Goal: Find specific page/section: Find specific page/section

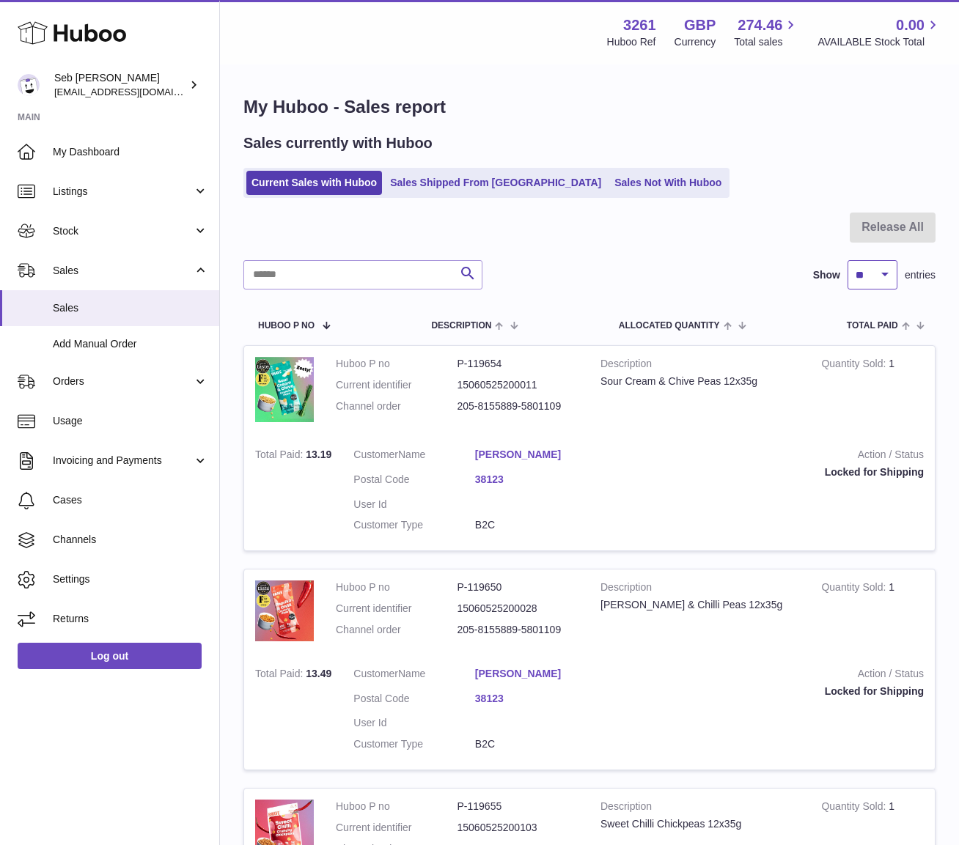
click at [884, 281] on select "** ** ** ***" at bounding box center [872, 274] width 50 height 29
select select "***"
click at [847, 260] on select "** ** ** ***" at bounding box center [872, 274] width 50 height 29
click at [609, 185] on link "Sales Not With Huboo" at bounding box center [667, 183] width 117 height 24
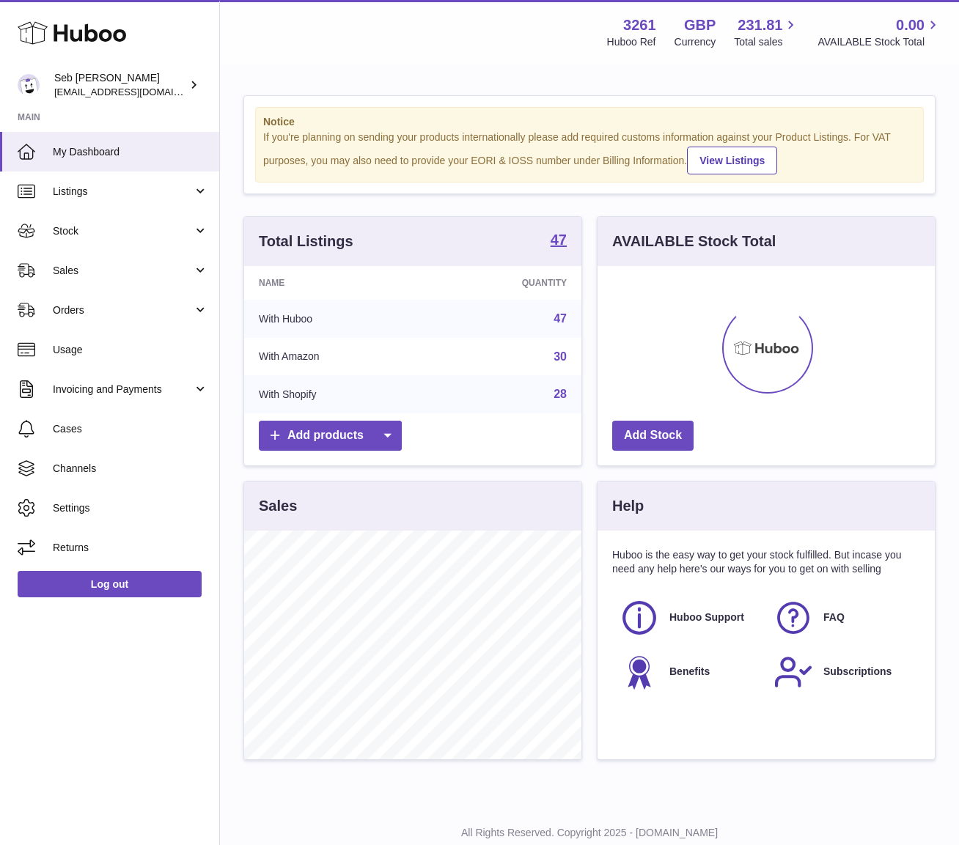
scroll to position [229, 337]
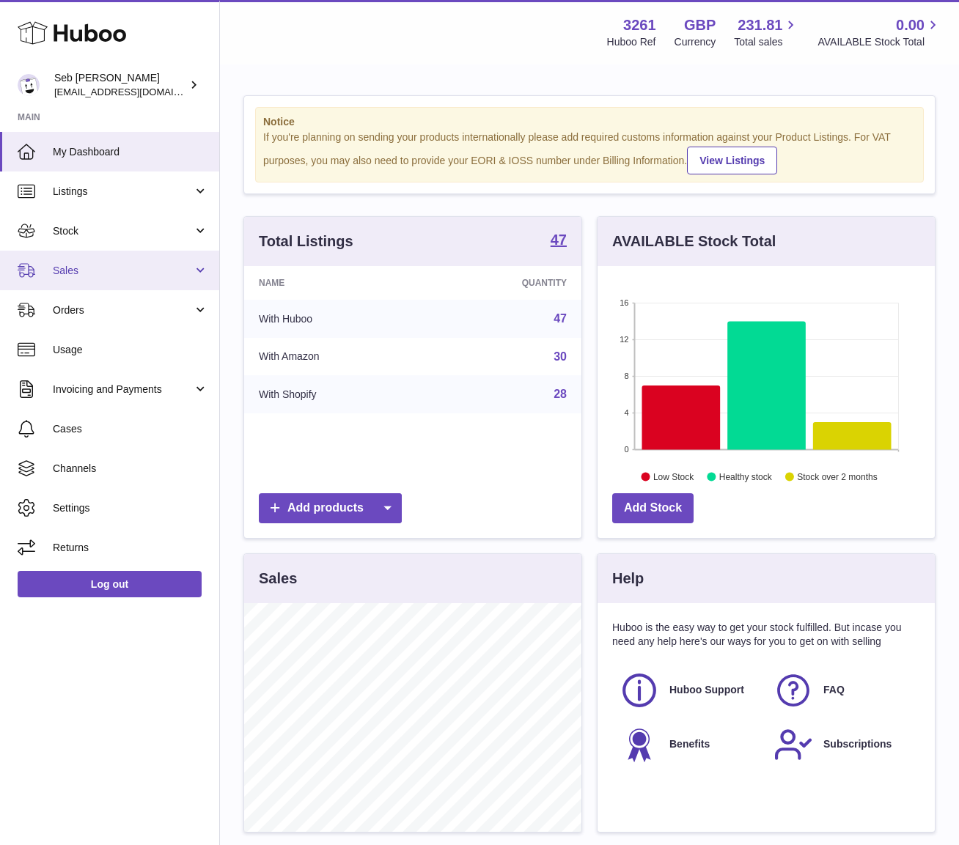
click at [158, 278] on link "Sales" at bounding box center [109, 271] width 219 height 40
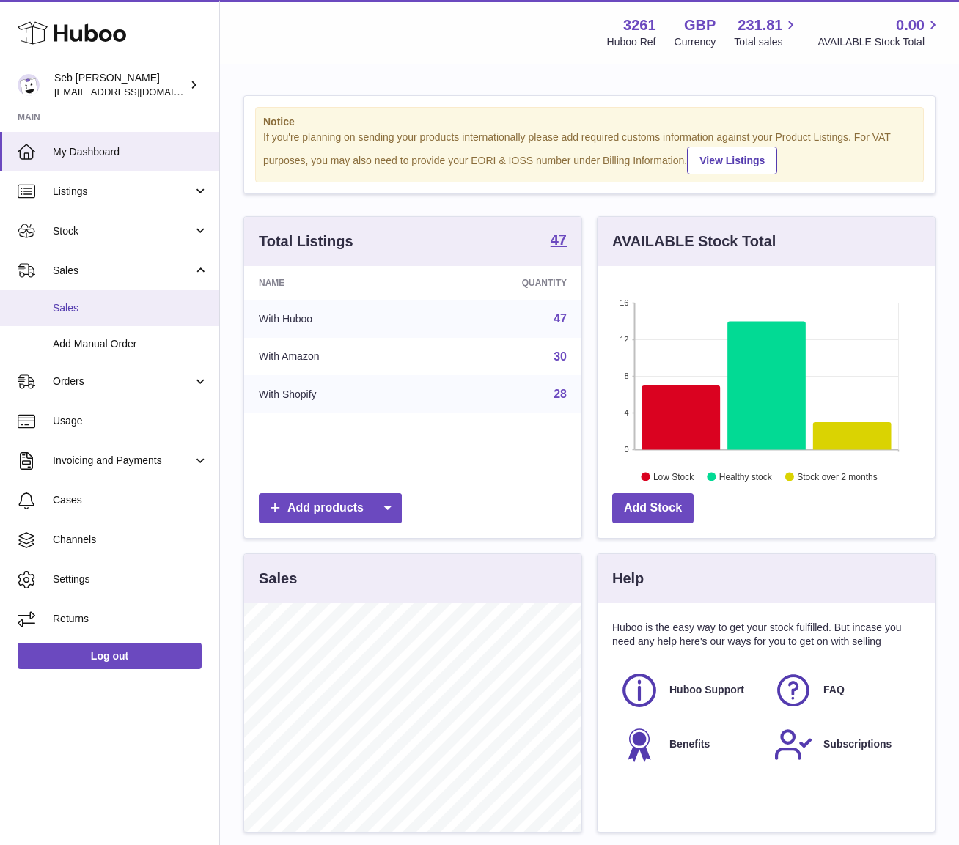
click at [169, 300] on link "Sales" at bounding box center [109, 308] width 219 height 36
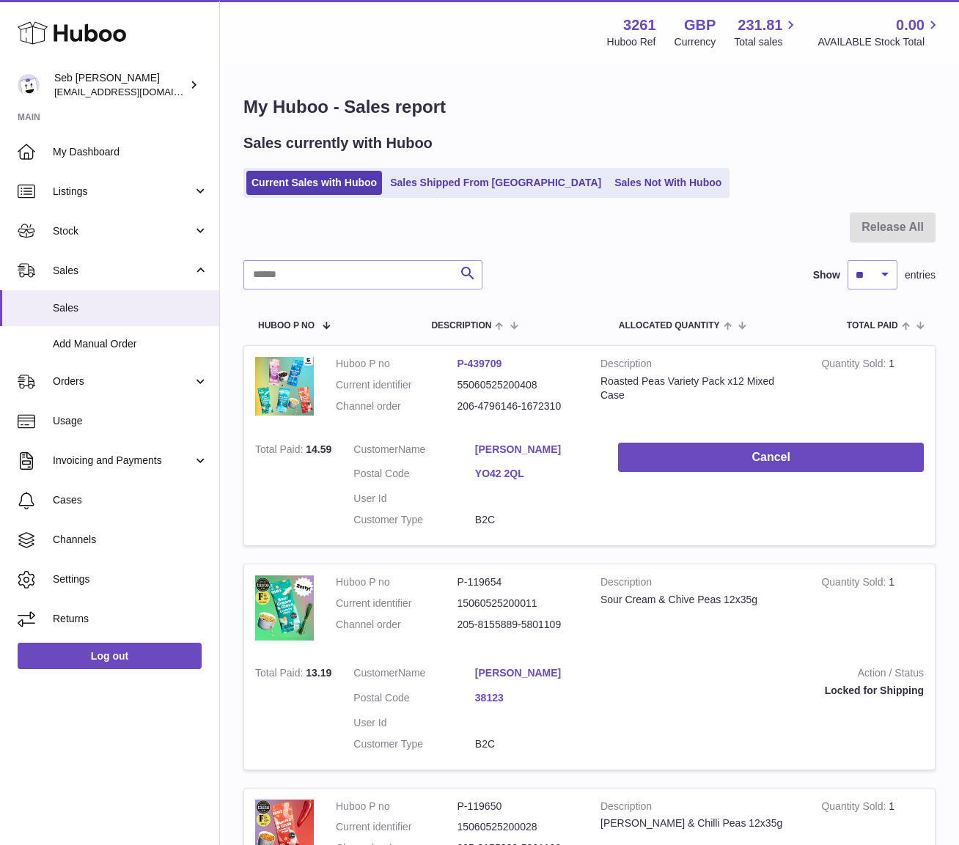
click at [620, 196] on ul "Current Sales with Huboo Sales Shipped From [GEOGRAPHIC_DATA] Sales Not With Hu…" at bounding box center [486, 183] width 486 height 30
click at [619, 192] on link "Sales Not With Huboo" at bounding box center [667, 183] width 117 height 24
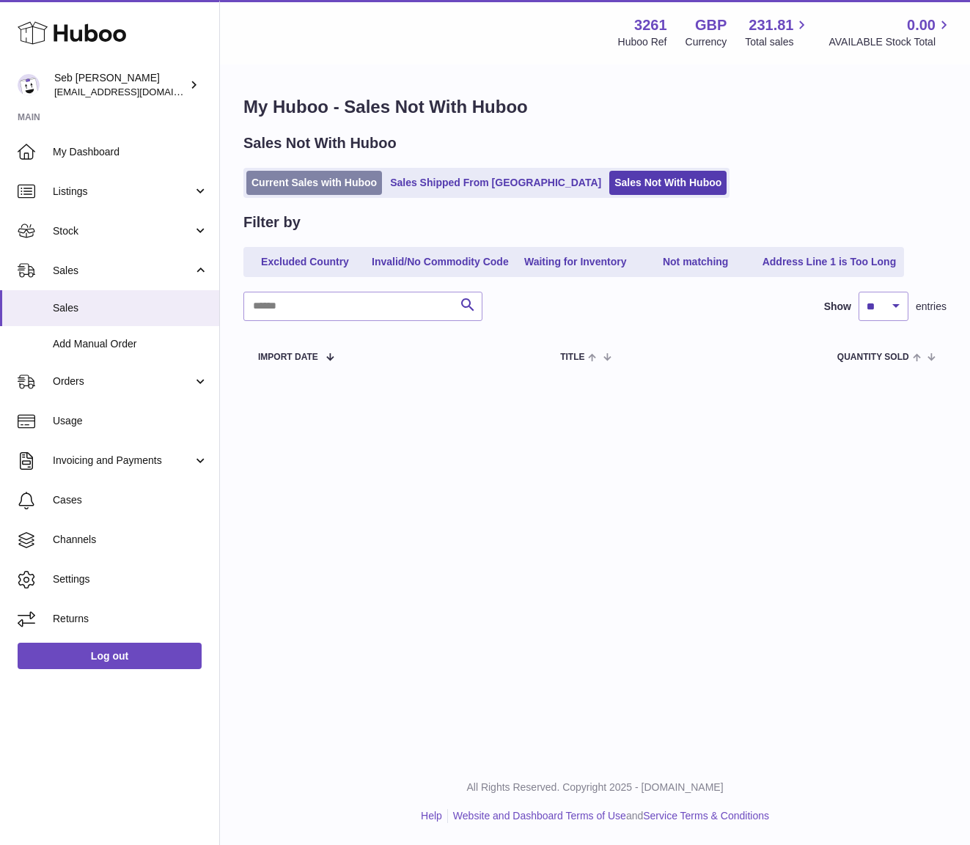
click at [332, 191] on link "Current Sales with Huboo" at bounding box center [314, 183] width 136 height 24
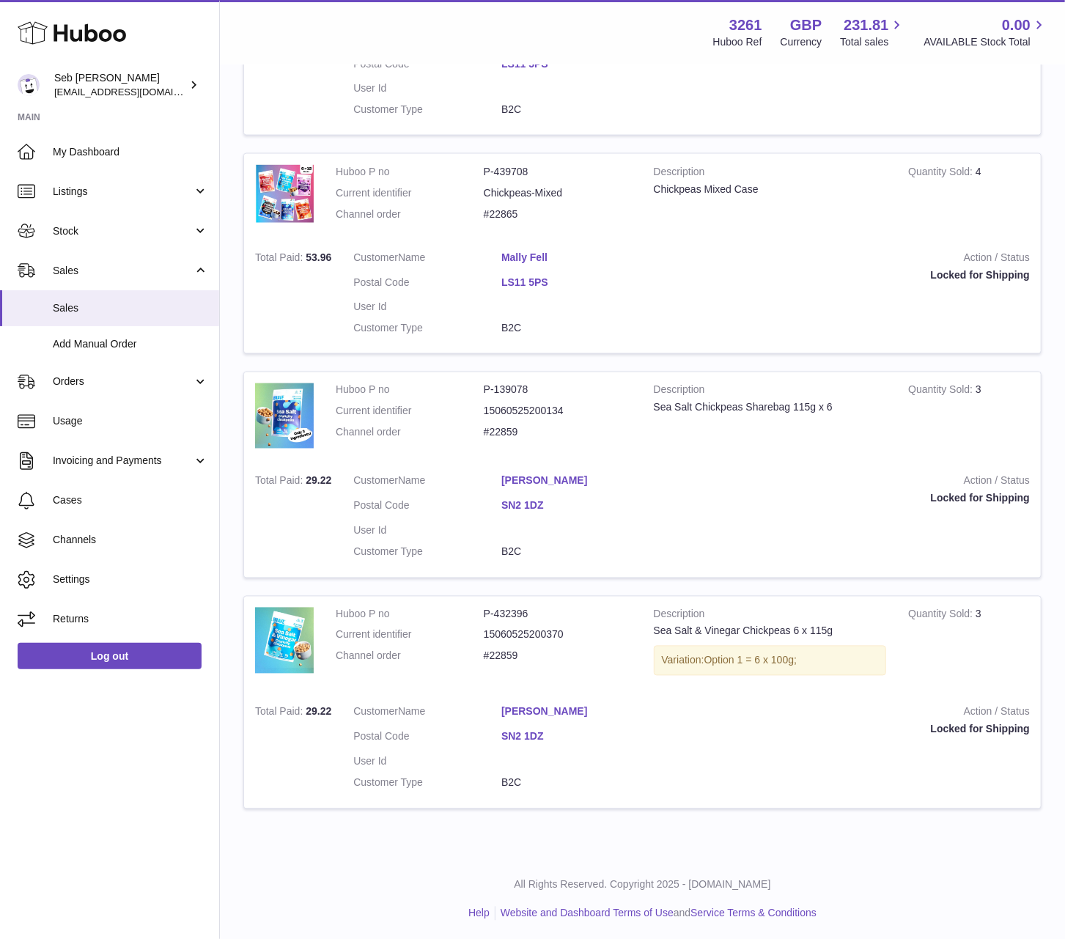
scroll to position [1297, 0]
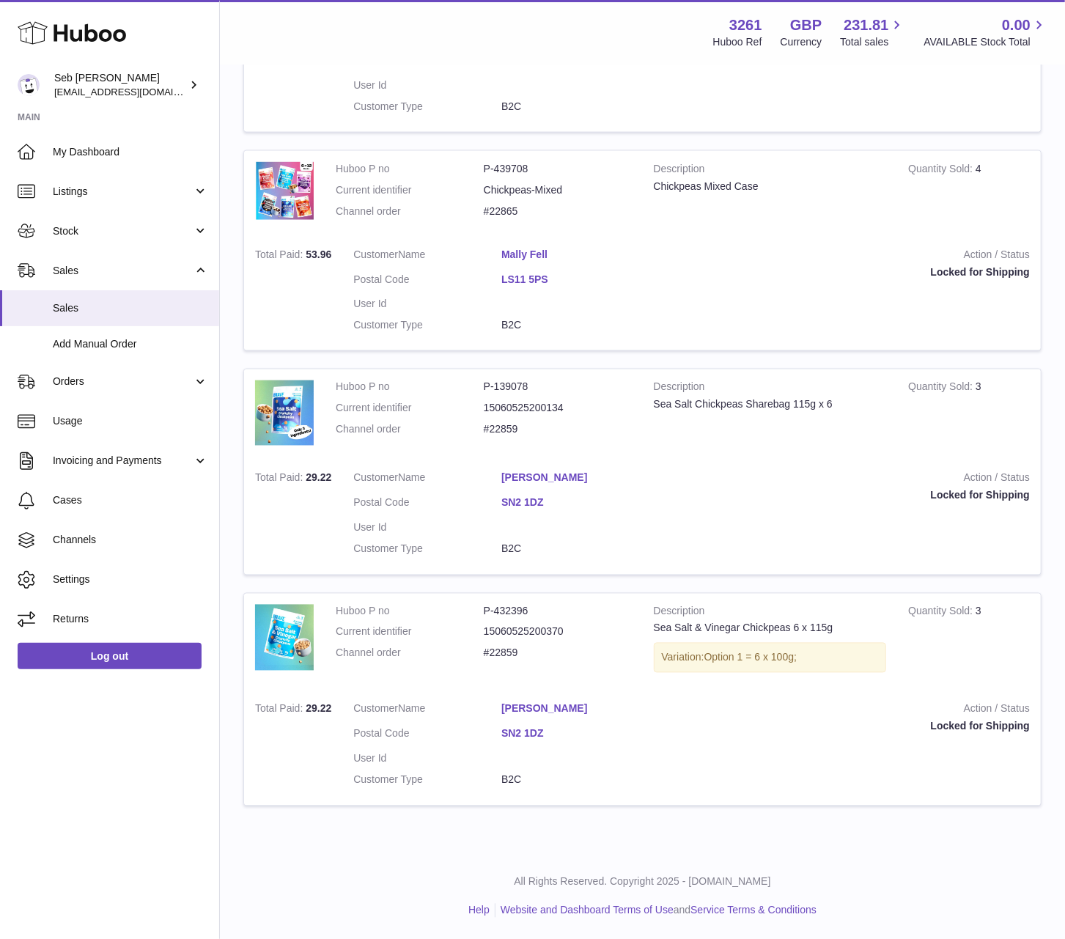
drag, startPoint x: 545, startPoint y: 652, endPoint x: 478, endPoint y: 652, distance: 66.7
click at [478, 652] on dl "Huboo P no P-432396 Current identifier 15060525200370 Channel order #22859" at bounding box center [484, 637] width 296 height 64
copy dl "#22859"
drag, startPoint x: 536, startPoint y: 215, endPoint x: 477, endPoint y: 206, distance: 60.0
click at [477, 206] on dl "Huboo P no P-439708 Current identifier Chickpeas-Mixed Channel order #22865" at bounding box center [484, 194] width 296 height 64
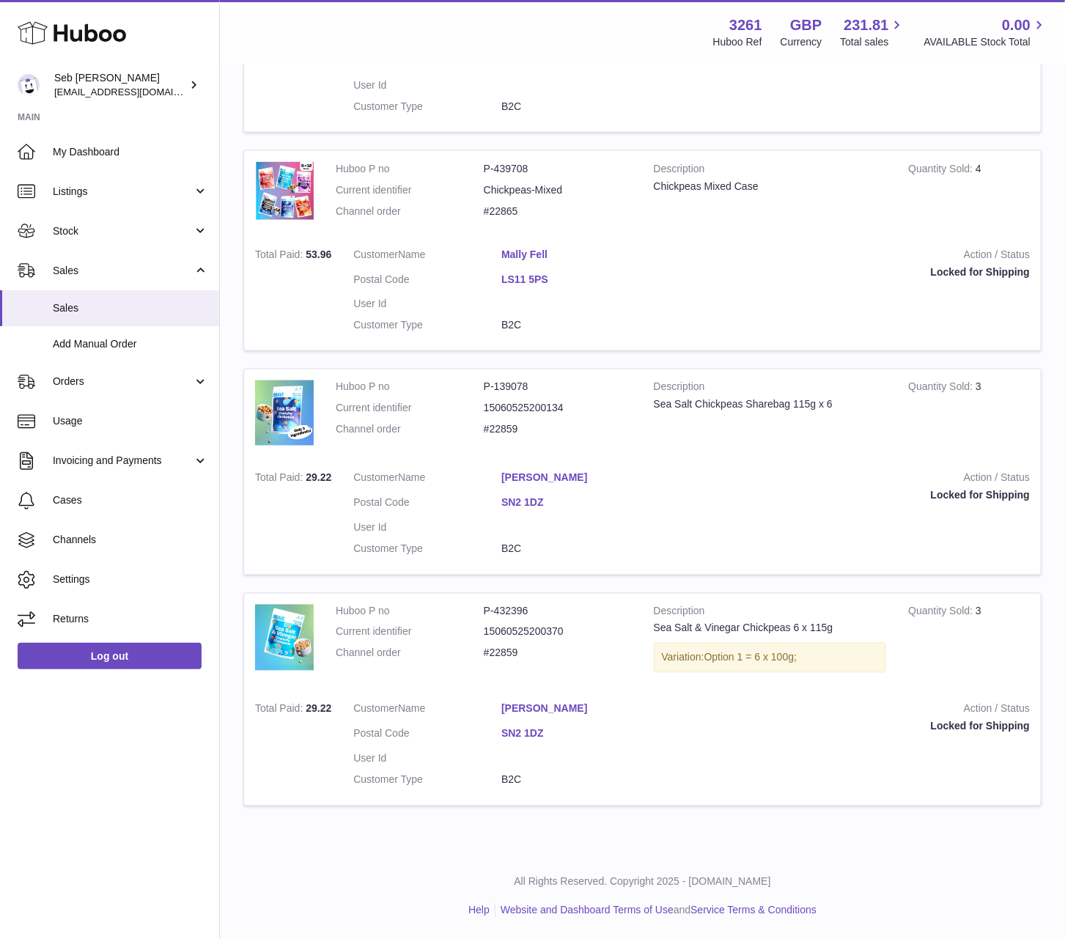
copy dl "#22865"
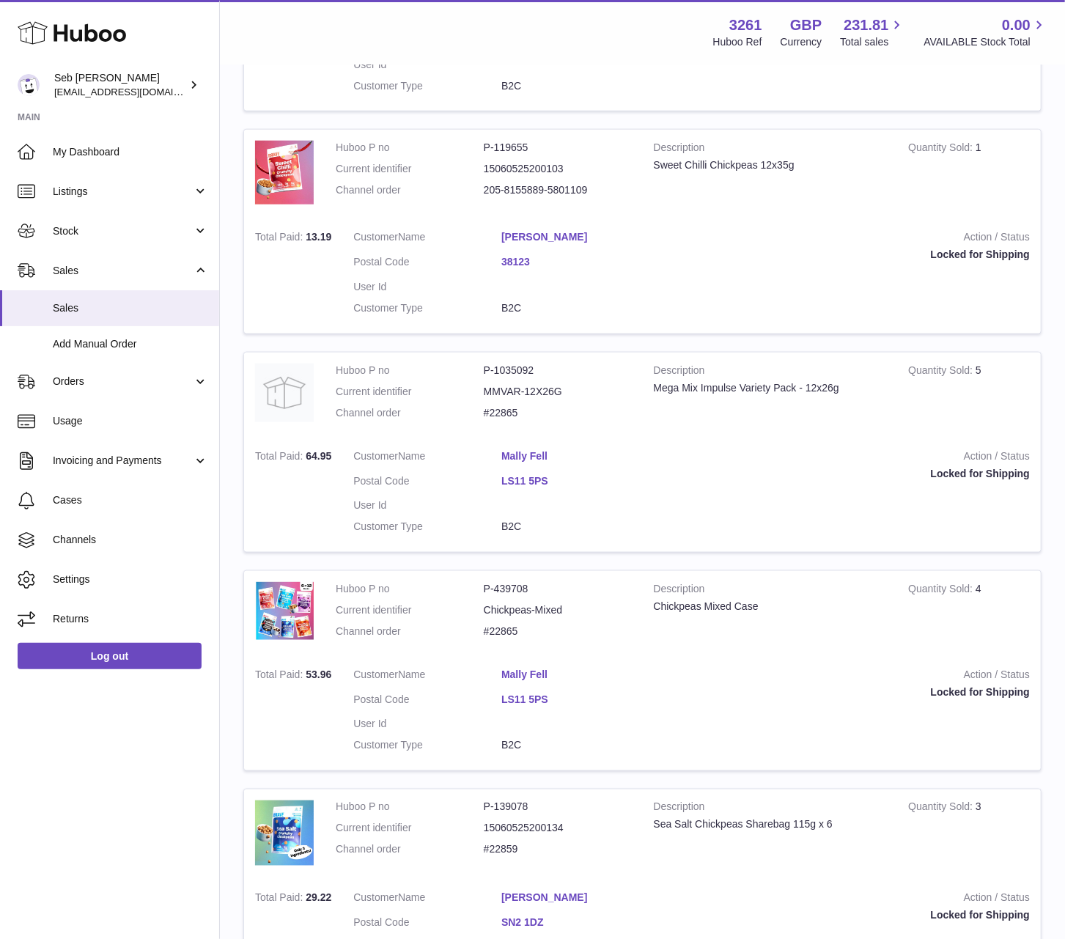
scroll to position [731, 0]
